Goal: Find specific page/section: Find specific page/section

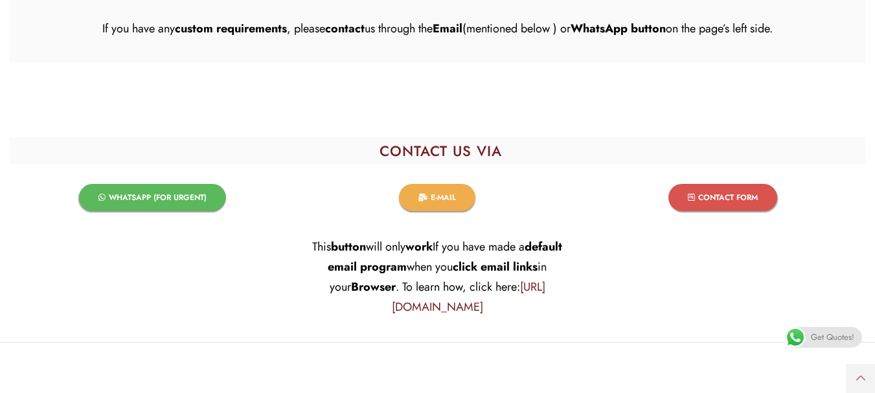
scroll to position [1554, 0]
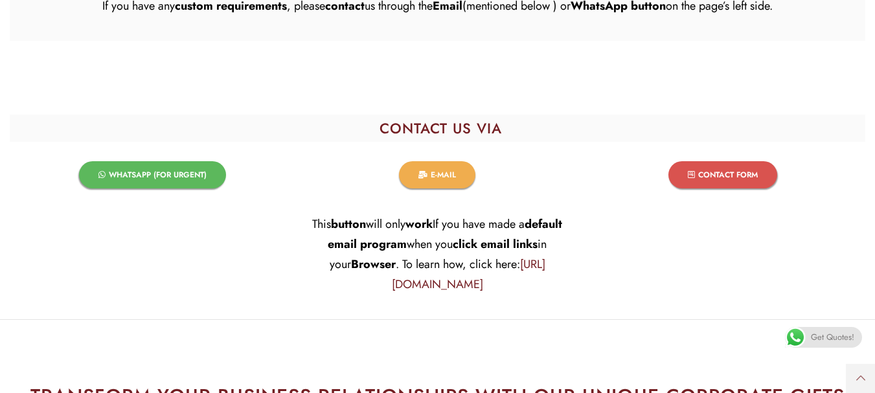
click at [457, 282] on link "[URL][DOMAIN_NAME]" at bounding box center [468, 274] width 153 height 37
click at [168, 176] on span "WHATSAPP (FOR URGENT)​" at bounding box center [158, 175] width 98 height 8
click at [163, 171] on span "WHATSAPP (FOR URGENT)​" at bounding box center [158, 175] width 98 height 8
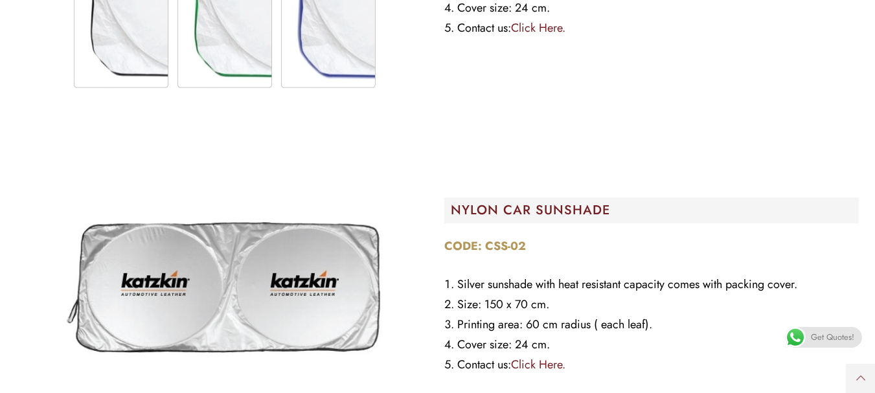
scroll to position [1036, 0]
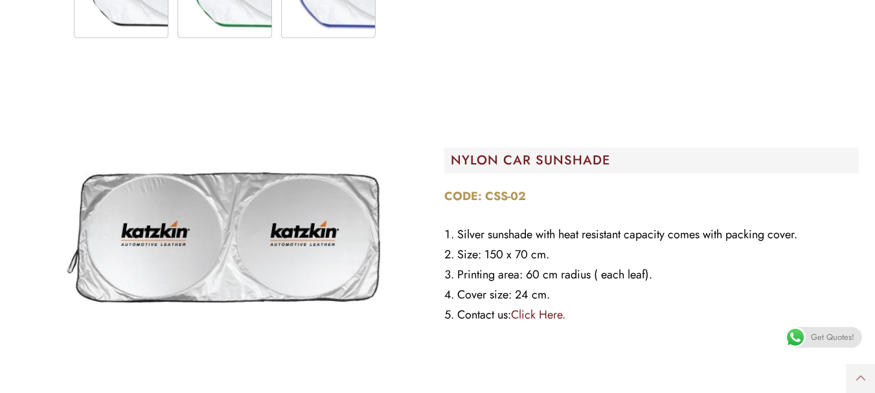
click at [550, 161] on h2 "NYLON CAR SUNSHADE" at bounding box center [655, 160] width 409 height 13
click at [505, 233] on span "Silver sunshade with heat resistant capacity comes with packing cover." at bounding box center [627, 234] width 340 height 17
copy span "sunshade"
